Goal: Check status: Check status

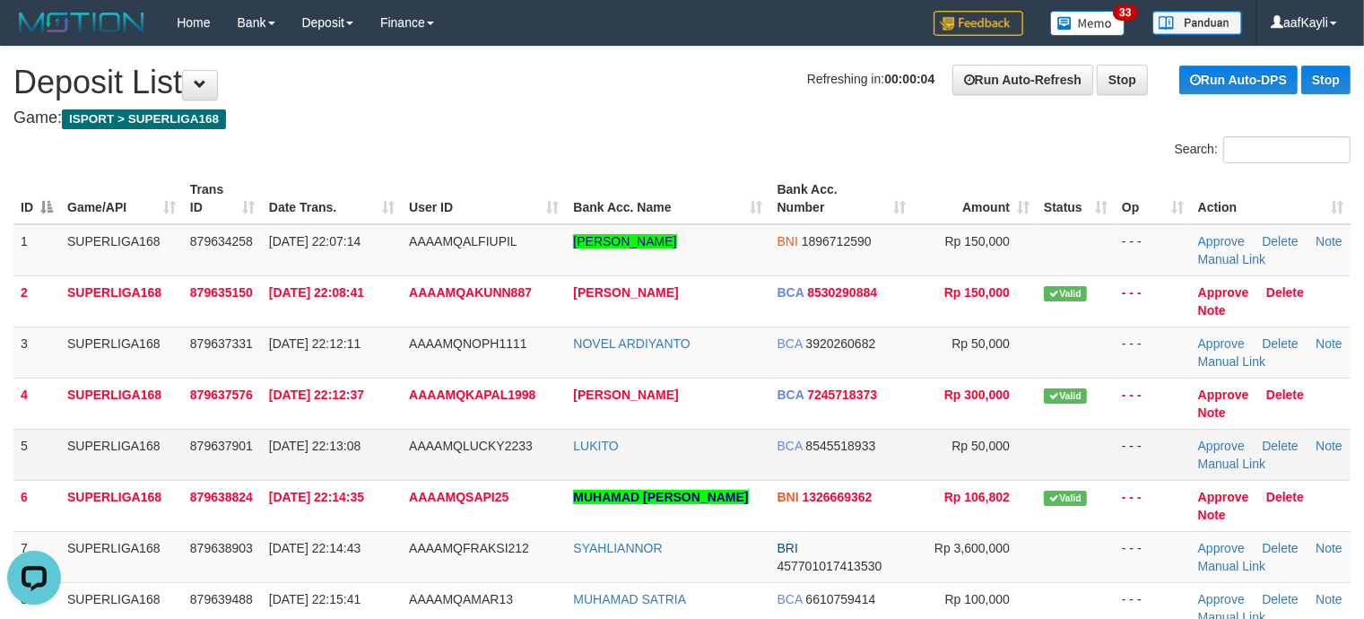
click at [1094, 436] on td at bounding box center [1076, 454] width 78 height 51
click at [1094, 435] on td at bounding box center [1076, 454] width 78 height 51
click at [1108, 468] on td at bounding box center [1076, 454] width 78 height 51
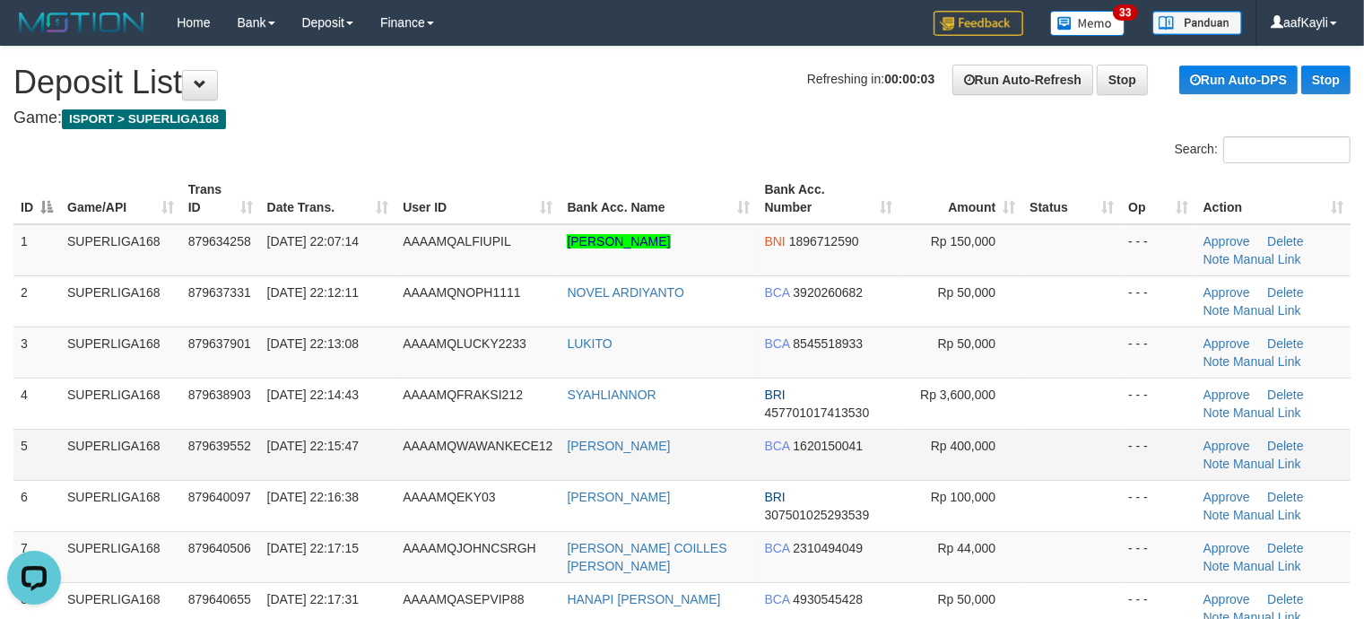
click at [934, 436] on td "Rp 400,000" at bounding box center [961, 454] width 123 height 51
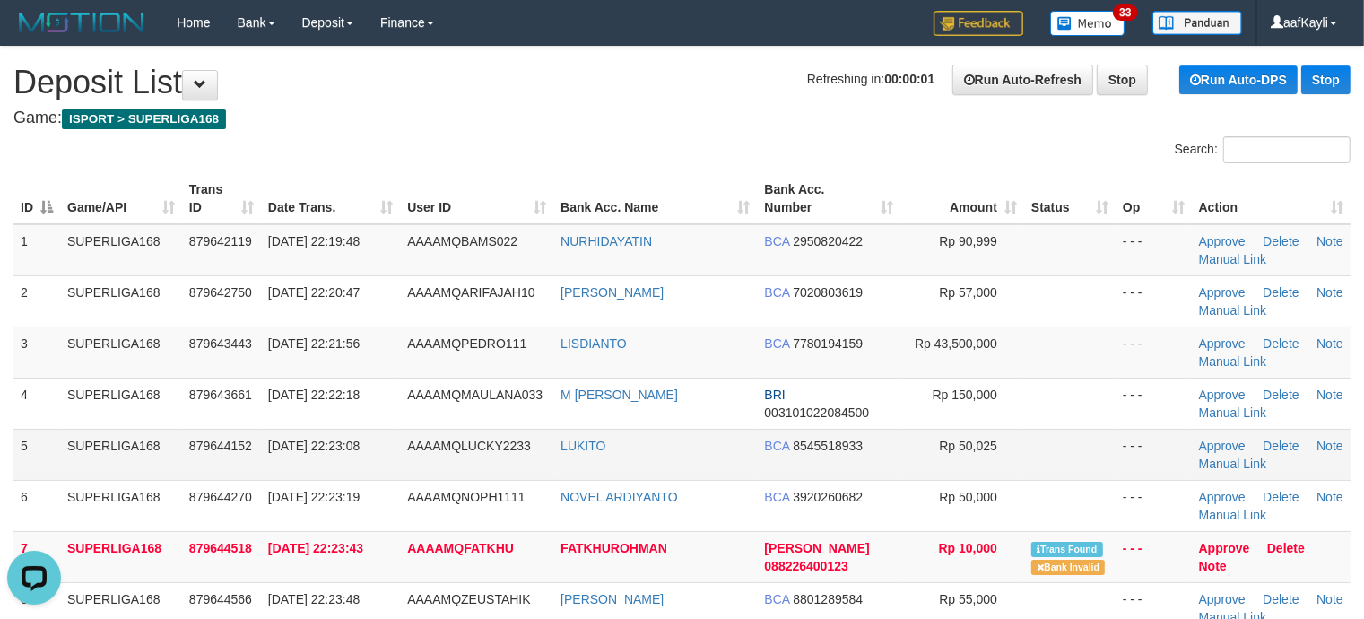
click at [1075, 435] on td at bounding box center [1069, 454] width 91 height 51
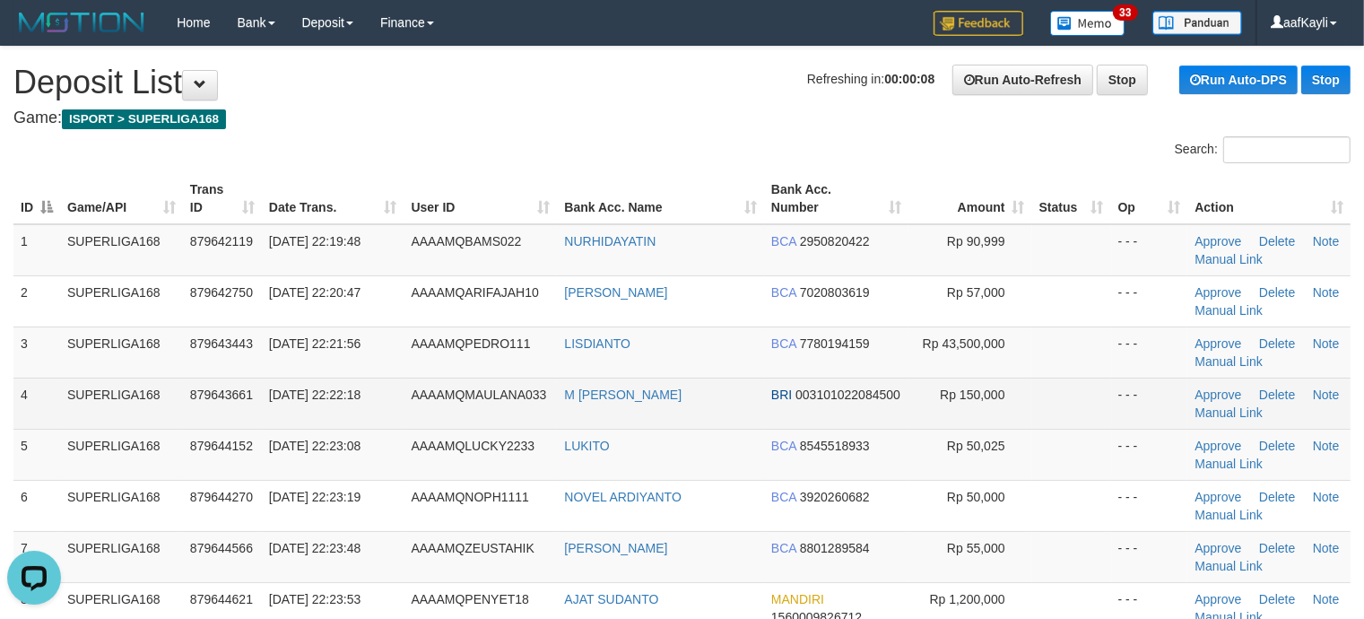
click at [1046, 379] on td at bounding box center [1071, 403] width 79 height 51
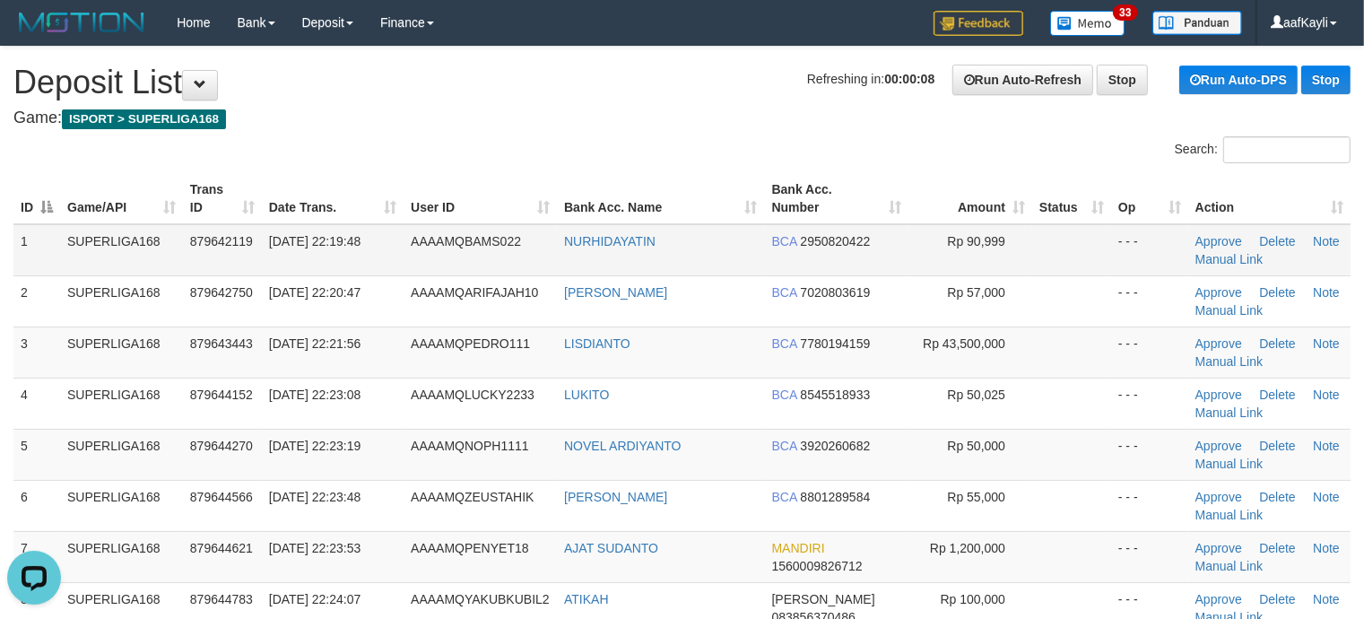
drag, startPoint x: 1061, startPoint y: 356, endPoint x: 974, endPoint y: 257, distance: 132.2
click at [1065, 356] on td at bounding box center [1071, 352] width 79 height 51
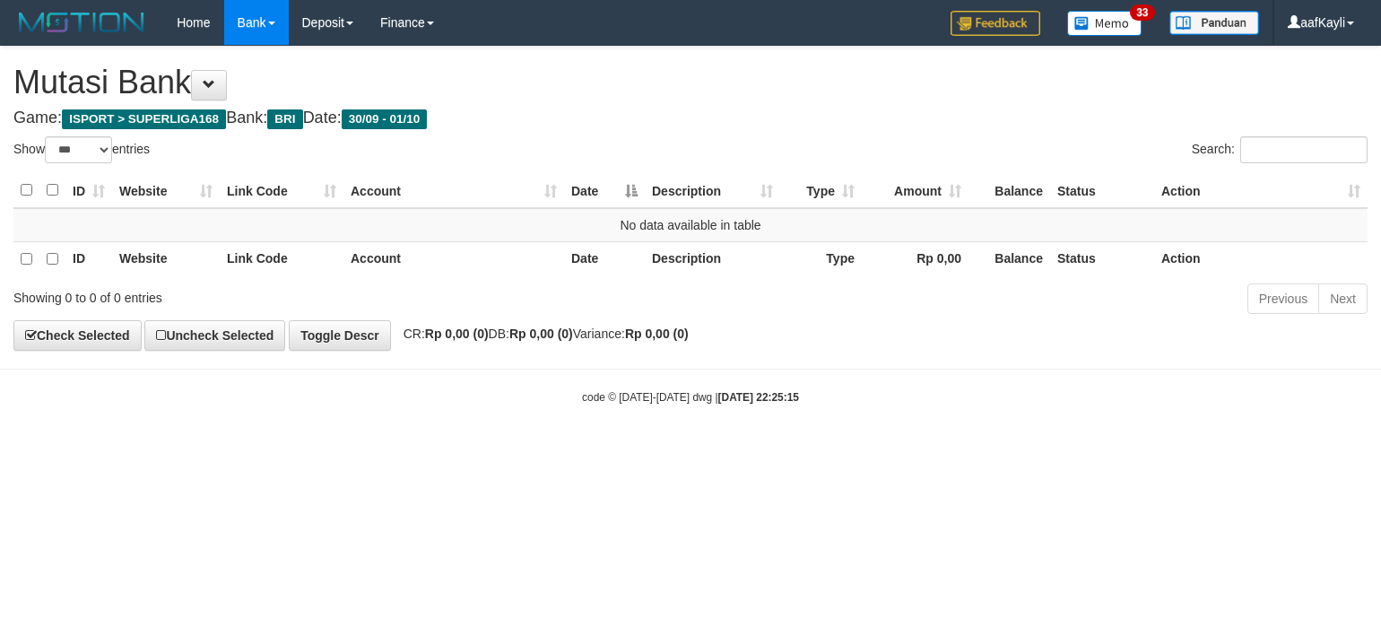
select select "***"
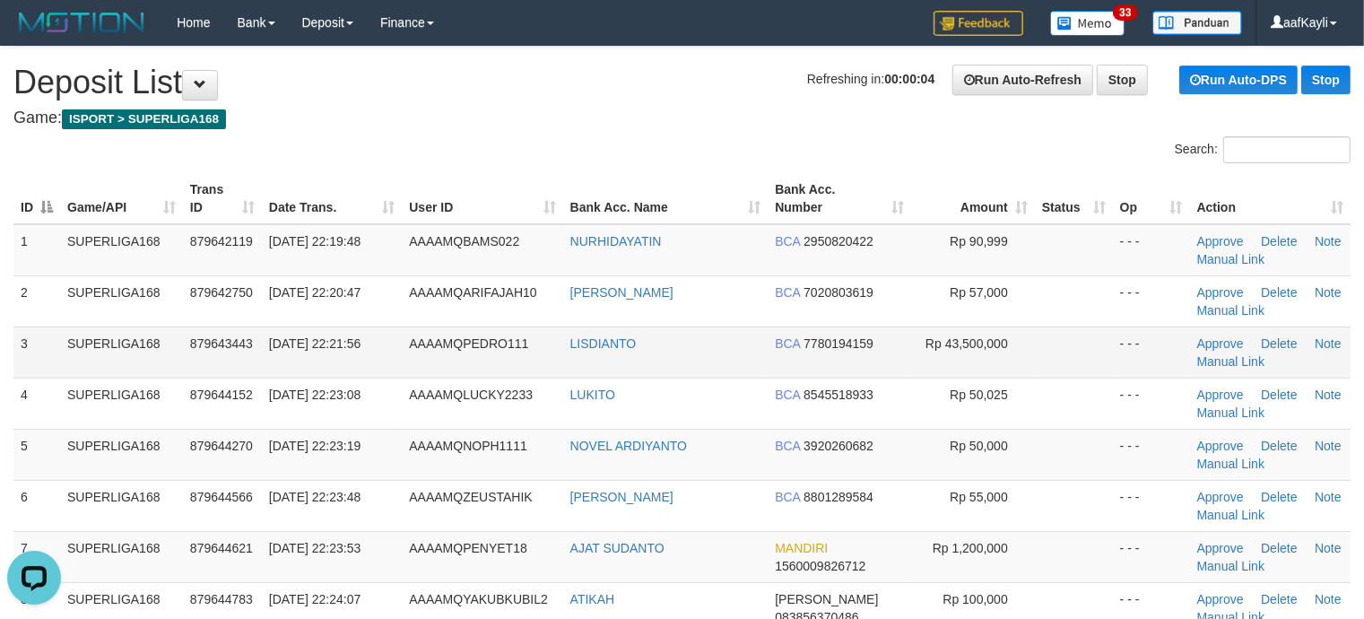
click at [1108, 369] on td at bounding box center [1074, 352] width 78 height 51
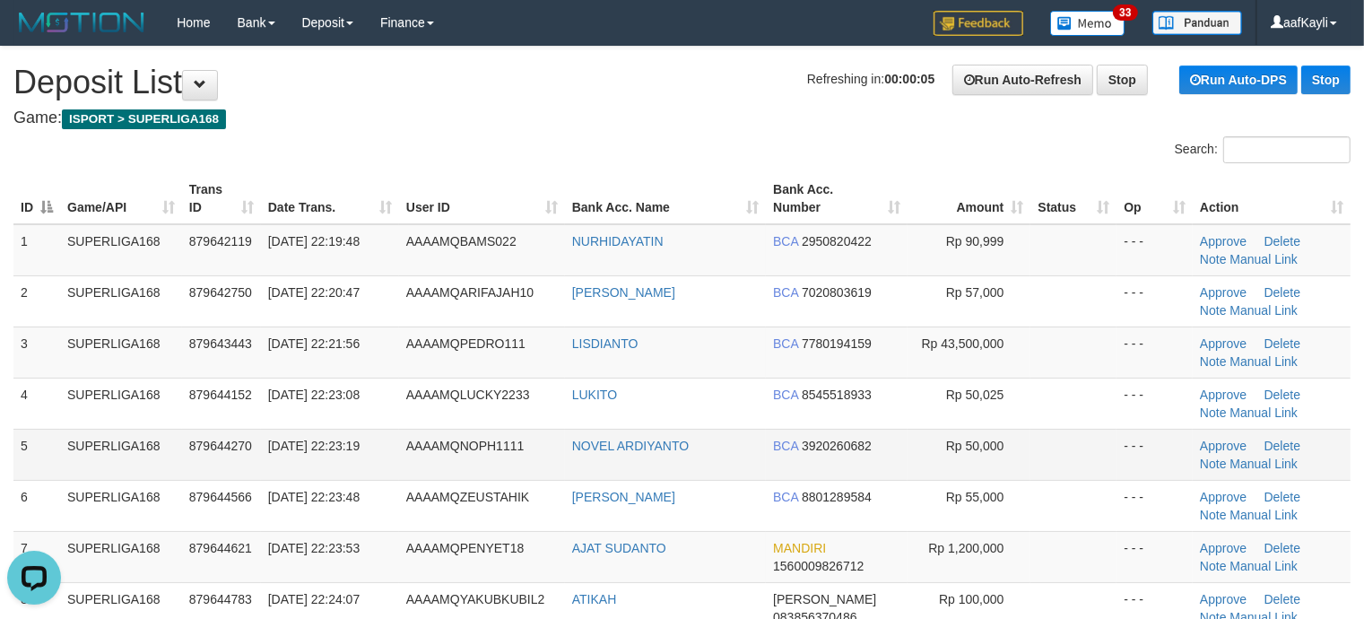
click at [1096, 457] on td at bounding box center [1074, 454] width 86 height 51
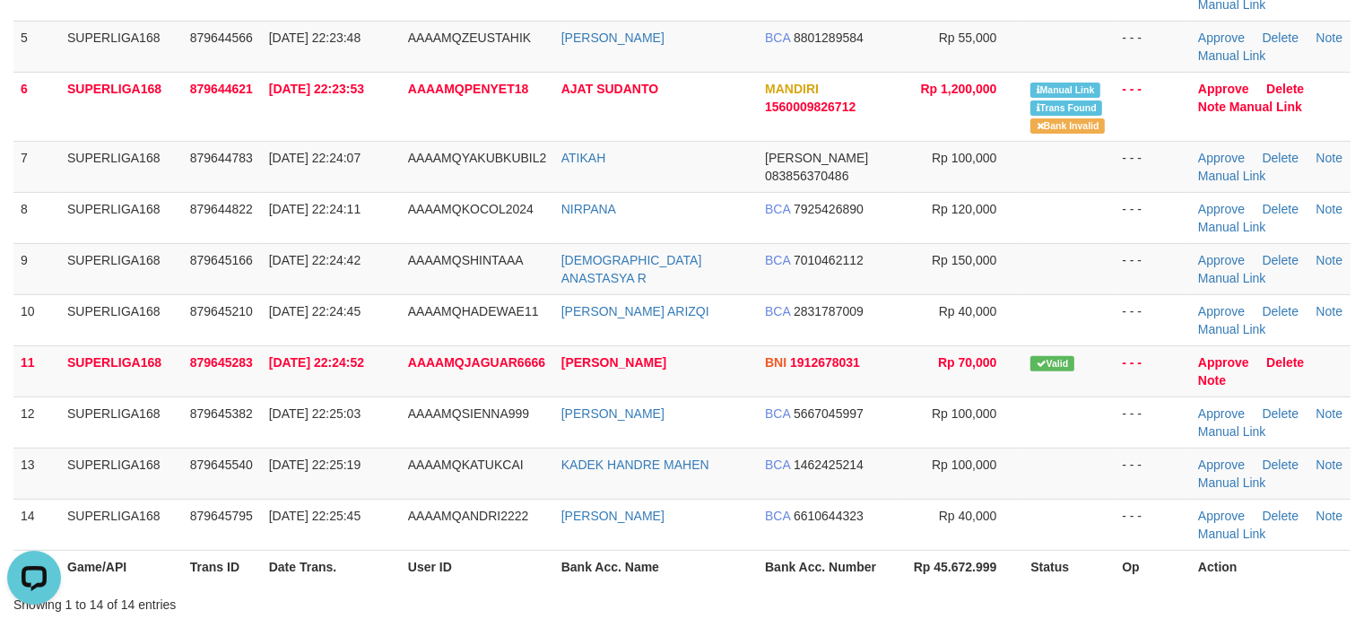
scroll to position [411, 0]
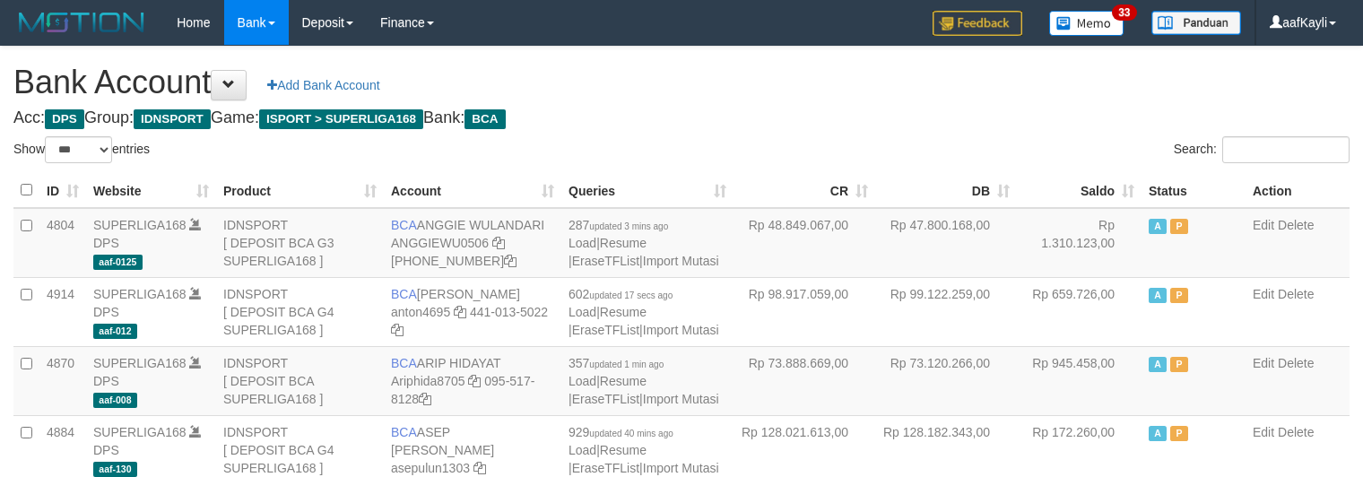
select select "***"
click at [1042, 142] on div "Search:" at bounding box center [1022, 151] width 655 height 31
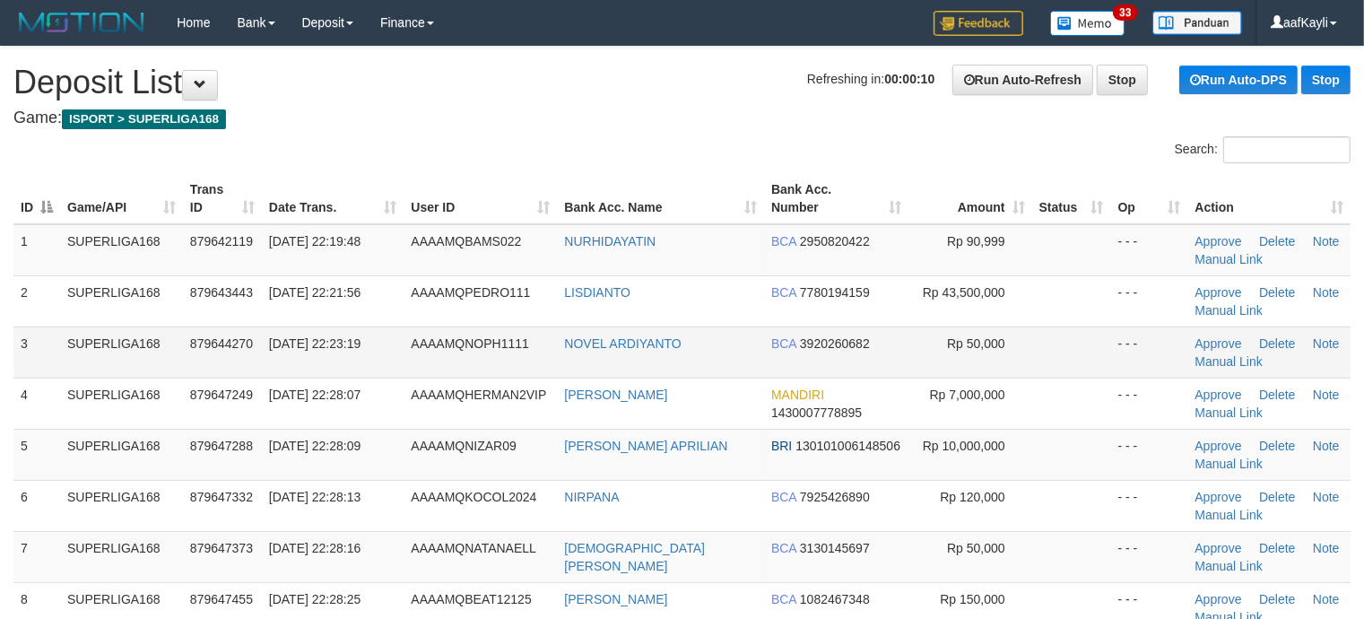
click at [1106, 360] on td at bounding box center [1071, 352] width 79 height 51
click at [1038, 333] on td at bounding box center [1071, 352] width 79 height 51
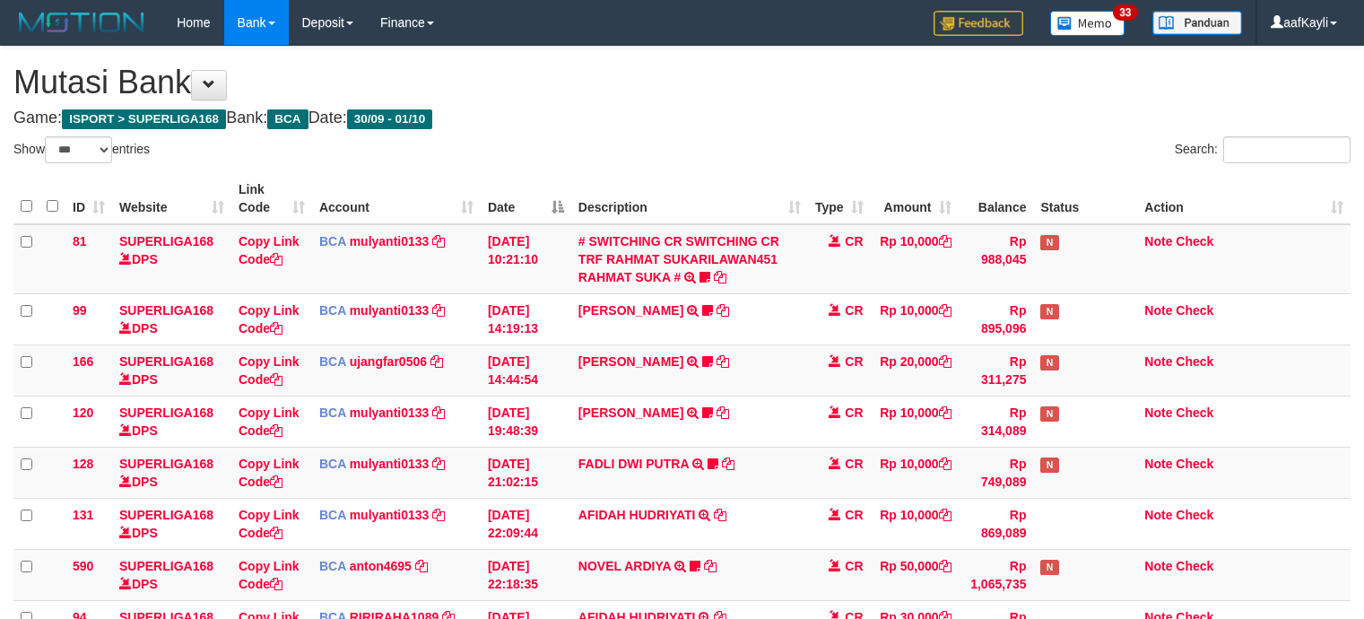
select select "***"
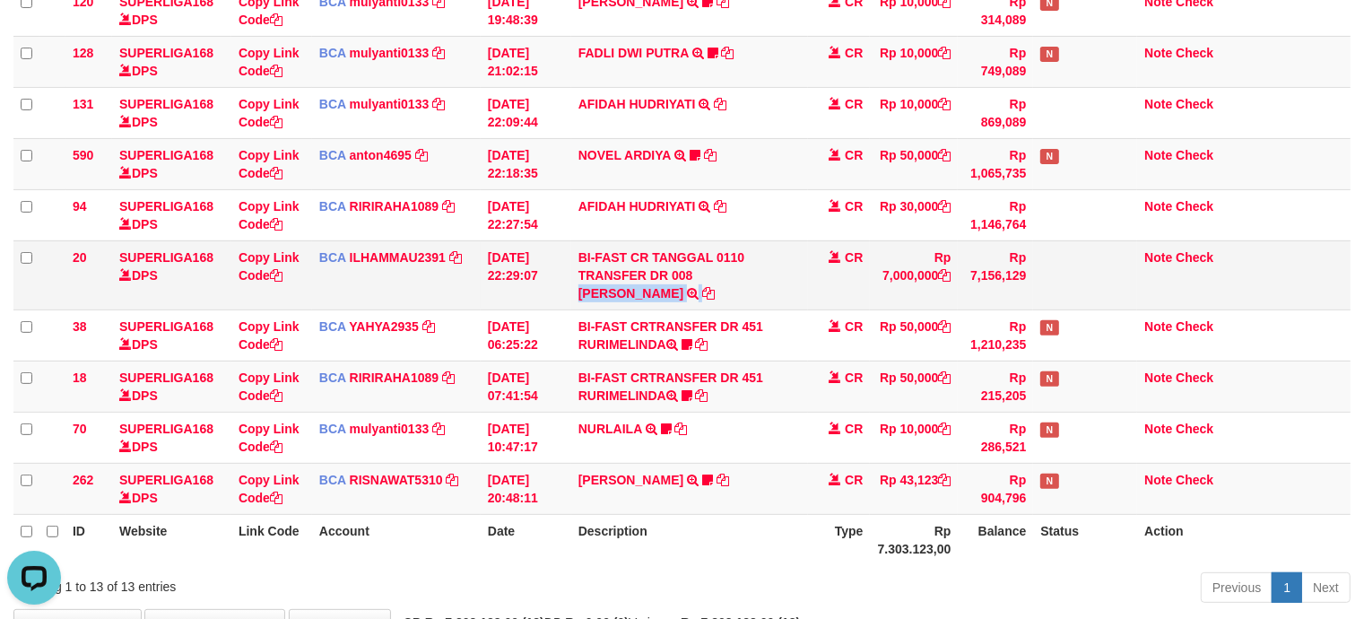
drag, startPoint x: 695, startPoint y: 283, endPoint x: 772, endPoint y: 284, distance: 77.1
click at [772, 284] on td "BI-FAST CR TANGGAL 0110 TRANSFER DR 008 HERMAN BI-FAST CR TANGGAL :01/10 TRANSF…" at bounding box center [689, 274] width 237 height 69
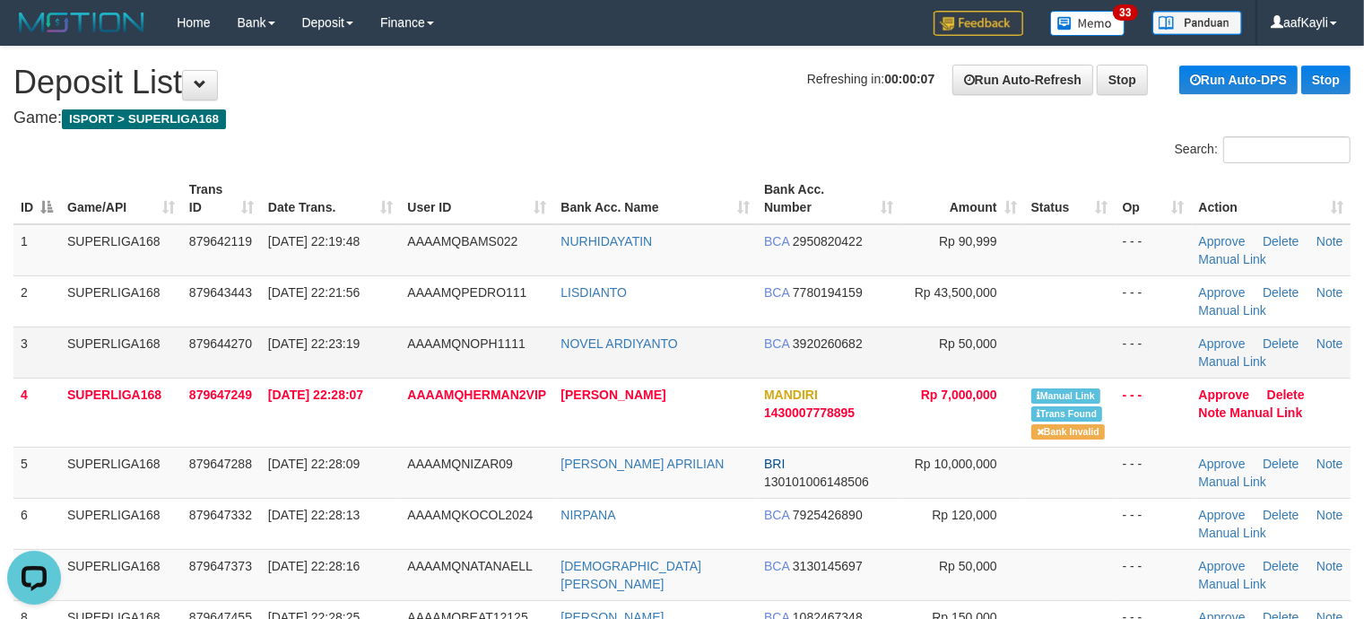
click at [1021, 329] on td "Rp 50,000" at bounding box center [963, 352] width 124 height 51
